Goal: Transaction & Acquisition: Obtain resource

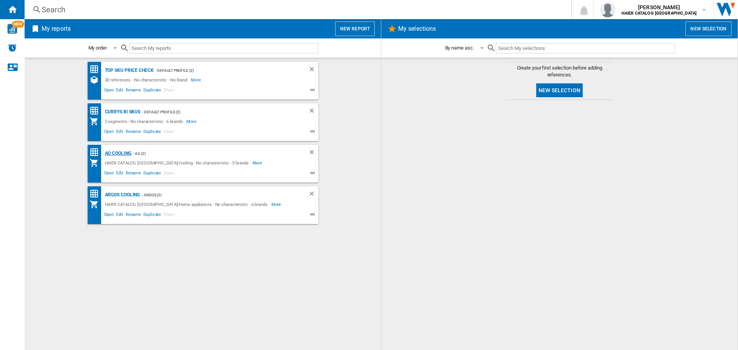
click at [118, 156] on div "AO Cooling" at bounding box center [117, 154] width 28 height 10
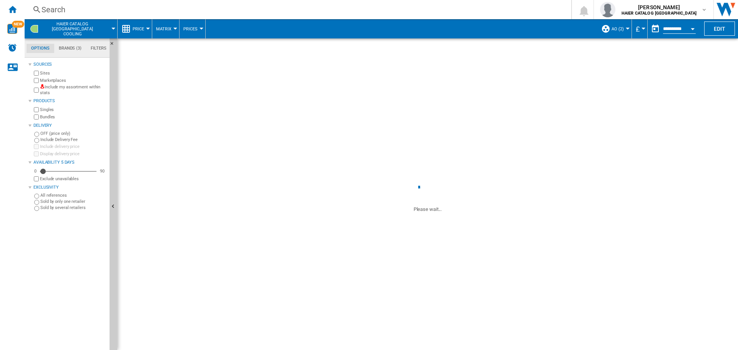
click at [140, 25] on button "Price" at bounding box center [140, 28] width 15 height 19
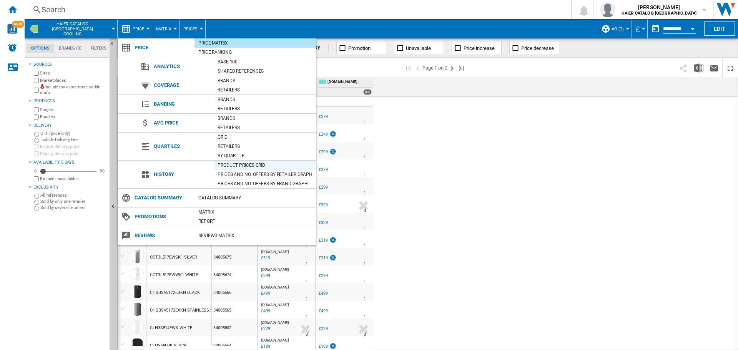
click at [230, 165] on div "Product prices grid" at bounding box center [265, 165] width 103 height 8
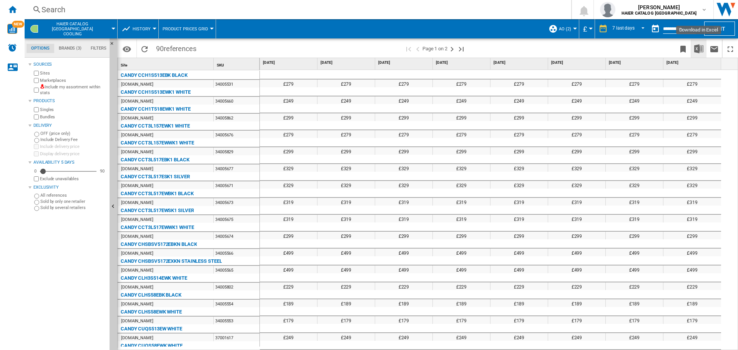
click at [698, 50] on img "Download in Excel" at bounding box center [698, 48] width 9 height 9
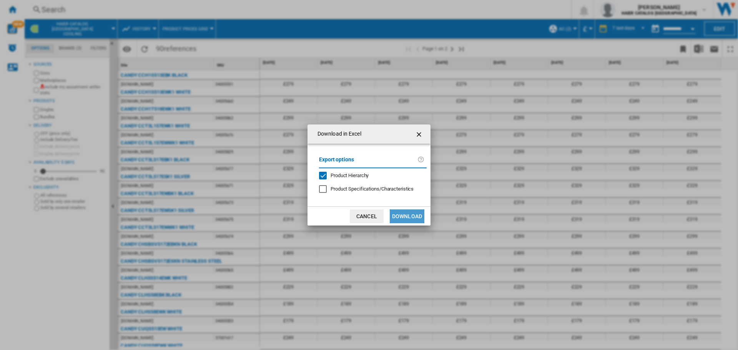
click at [405, 216] on button "Download" at bounding box center [407, 216] width 35 height 14
